Goal: Book appointment/travel/reservation

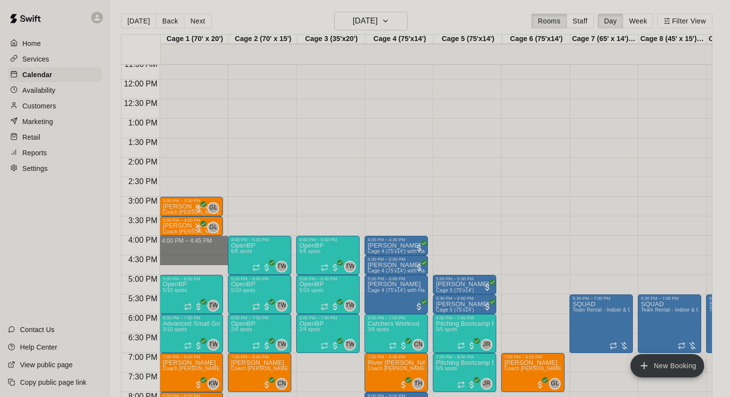
drag, startPoint x: 194, startPoint y: 240, endPoint x: 202, endPoint y: 242, distance: 7.9
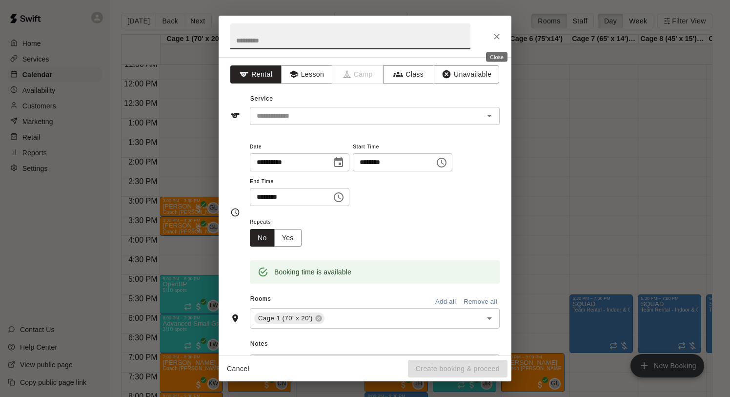
click at [497, 34] on icon "Close" at bounding box center [497, 37] width 10 height 10
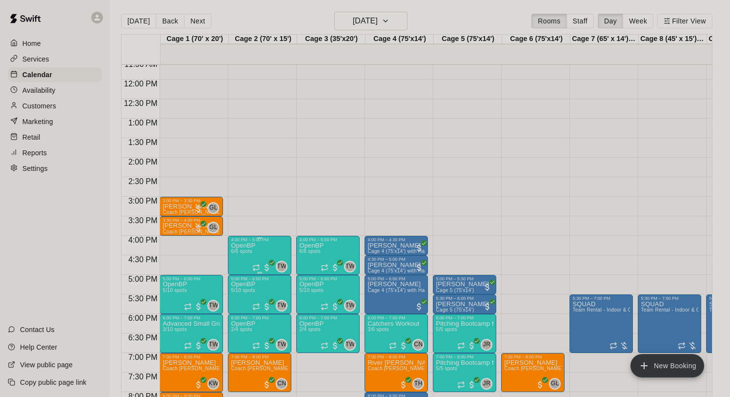
click at [241, 253] on icon "edit" at bounding box center [241, 252] width 9 height 9
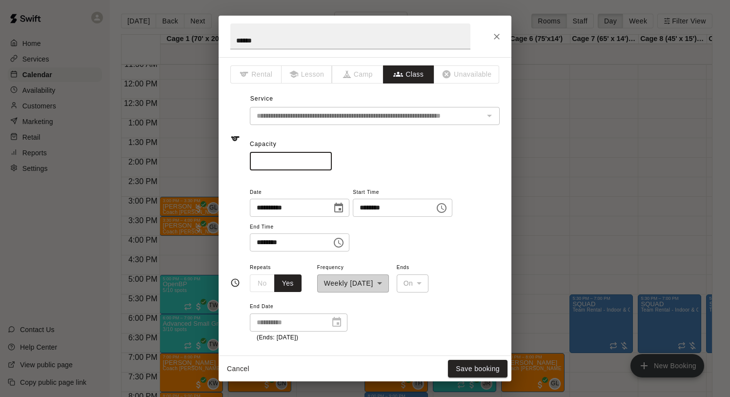
click at [324, 157] on input "*" at bounding box center [291, 161] width 82 height 18
type input "*"
click at [324, 157] on input "*" at bounding box center [291, 161] width 82 height 18
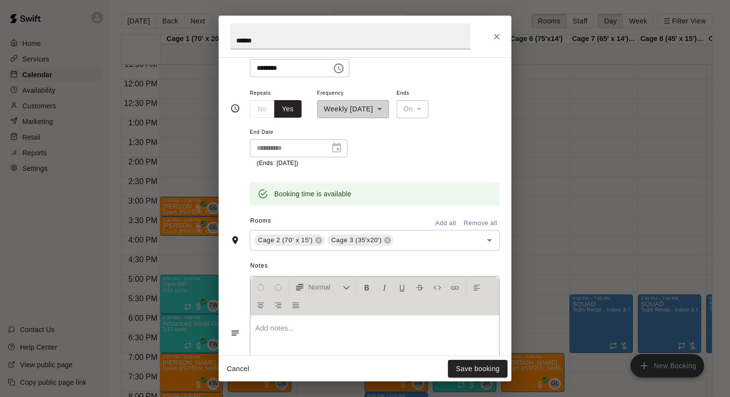
scroll to position [180, 0]
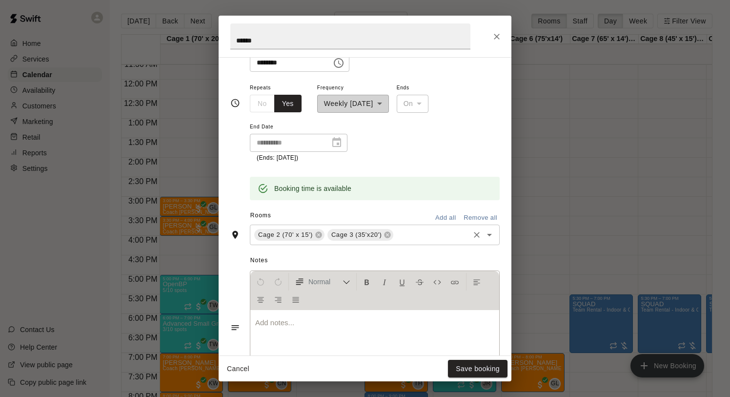
click at [413, 236] on input "text" at bounding box center [431, 235] width 73 height 12
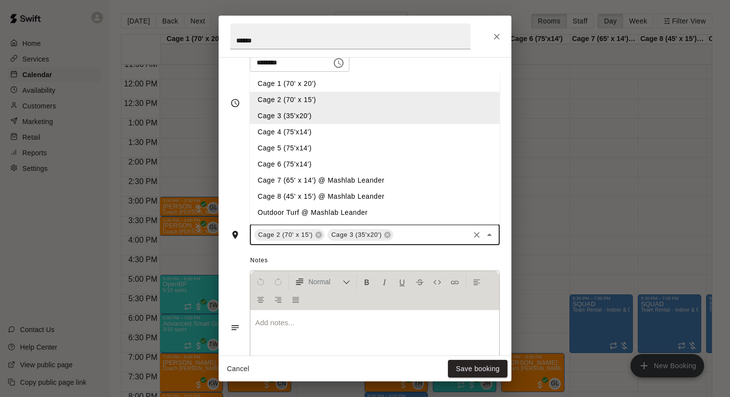
click at [306, 83] on li "Cage 1 (70' x 20')" at bounding box center [375, 84] width 250 height 16
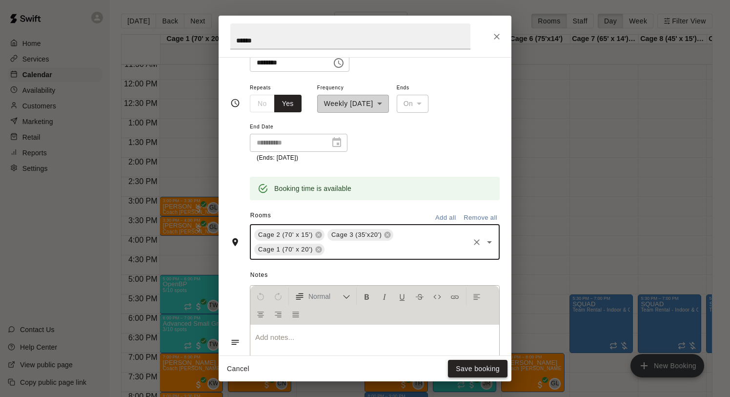
click at [469, 370] on button "Save booking" at bounding box center [478, 369] width 60 height 18
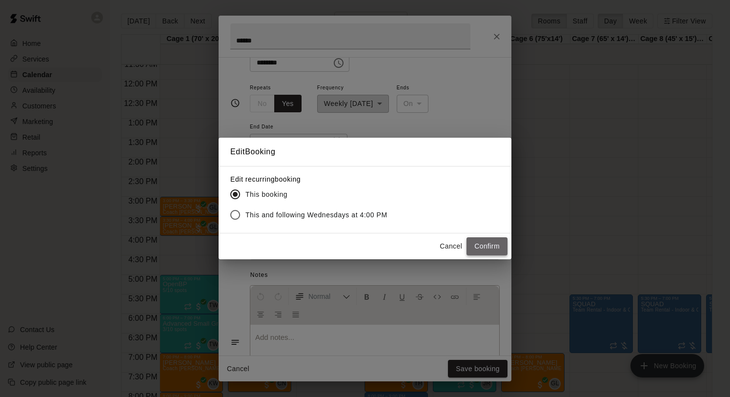
click at [489, 243] on button "Confirm" at bounding box center [487, 246] width 41 height 18
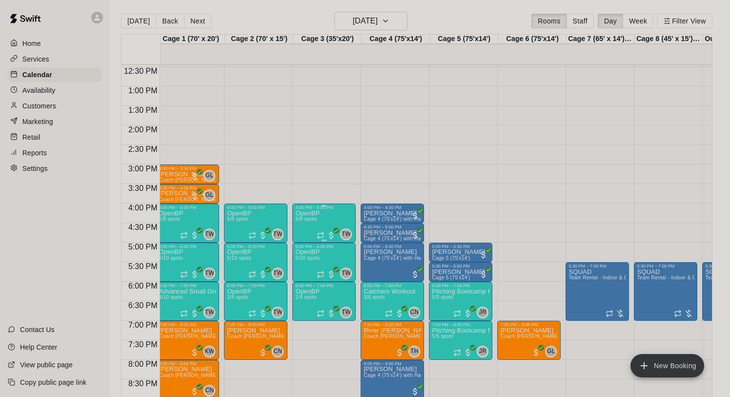
scroll to position [0, 0]
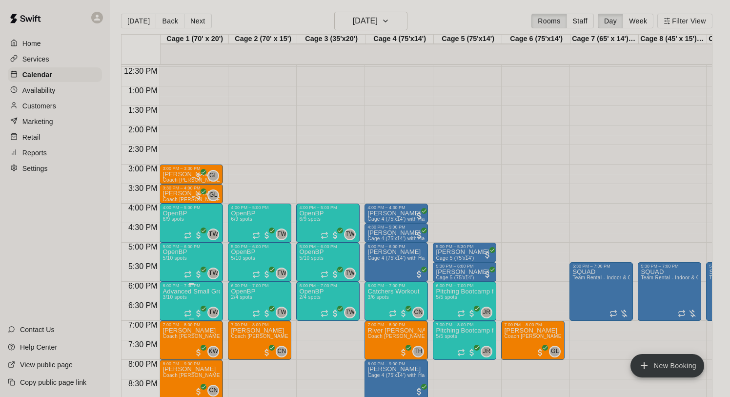
click at [200, 291] on p "Advanced Small Group / Batting Practice 11 & UP" at bounding box center [192, 291] width 58 height 0
click at [175, 297] on icon "edit" at bounding box center [173, 302] width 12 height 12
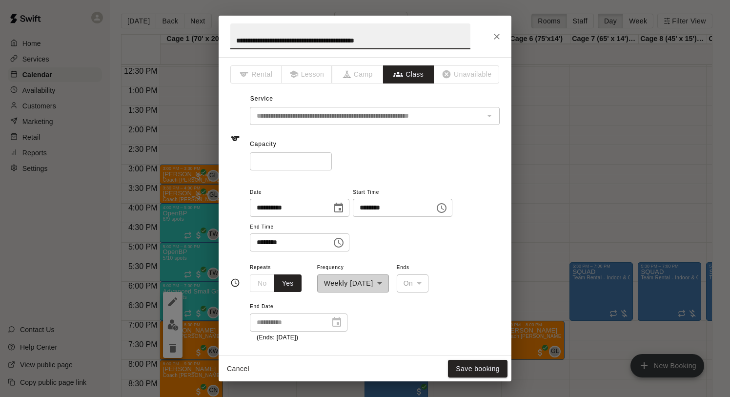
click at [325, 163] on input "*" at bounding box center [291, 161] width 82 height 18
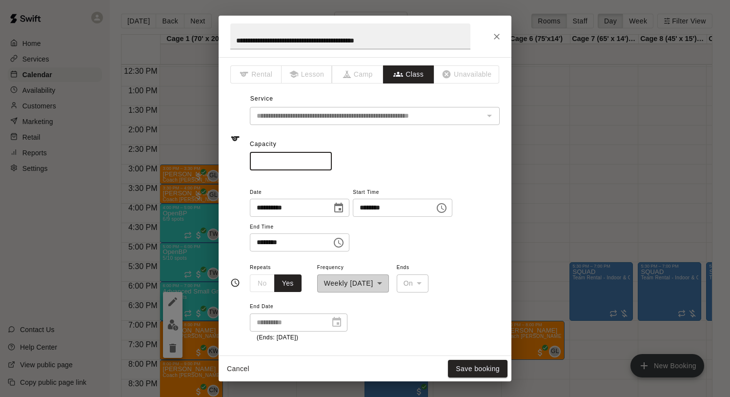
click at [325, 163] on input "*" at bounding box center [291, 161] width 82 height 18
type input "*"
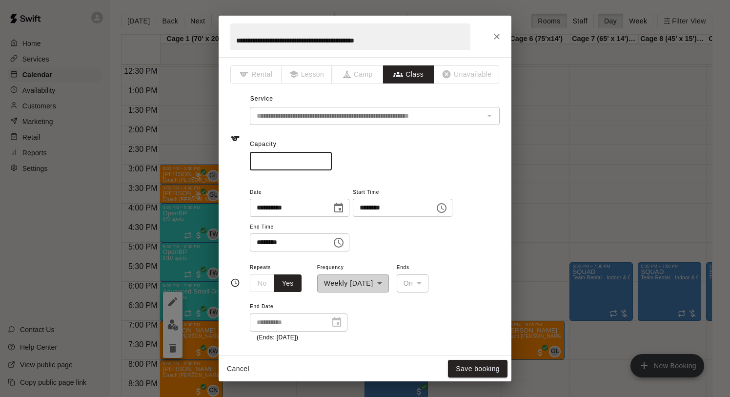
click at [325, 163] on input "*" at bounding box center [291, 161] width 82 height 18
click at [461, 369] on button "Save booking" at bounding box center [478, 369] width 60 height 18
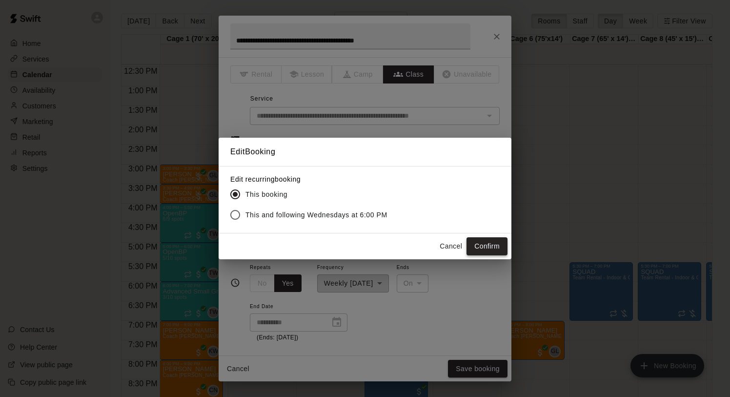
click at [489, 243] on button "Confirm" at bounding box center [487, 246] width 41 height 18
